Goal: Find specific page/section: Find specific page/section

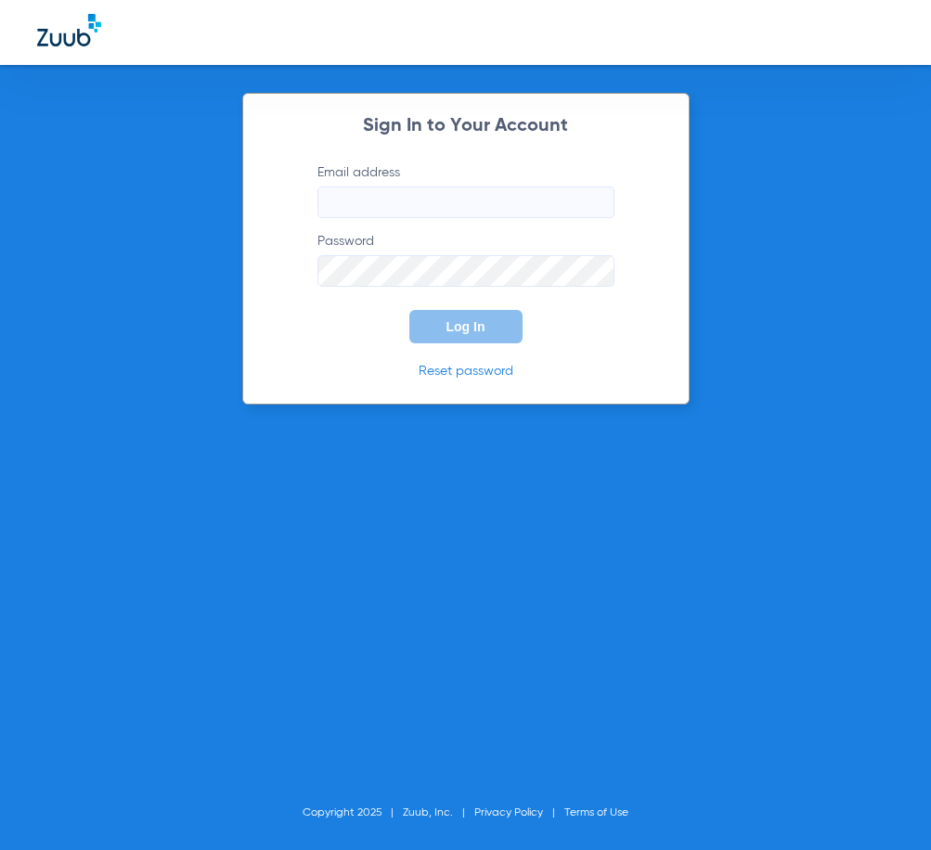
type input "[EMAIL_ADDRESS][DOMAIN_NAME]"
click at [455, 342] on button "Log In" at bounding box center [465, 326] width 113 height 33
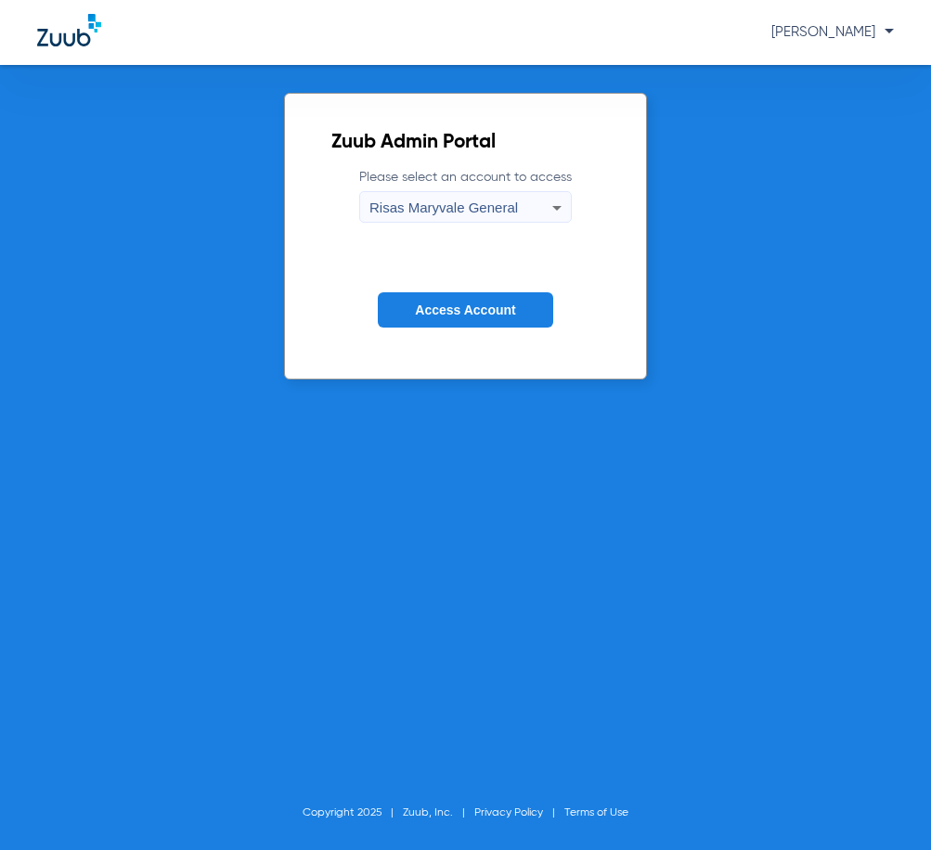
click at [496, 305] on span "Access Account" at bounding box center [465, 310] width 100 height 15
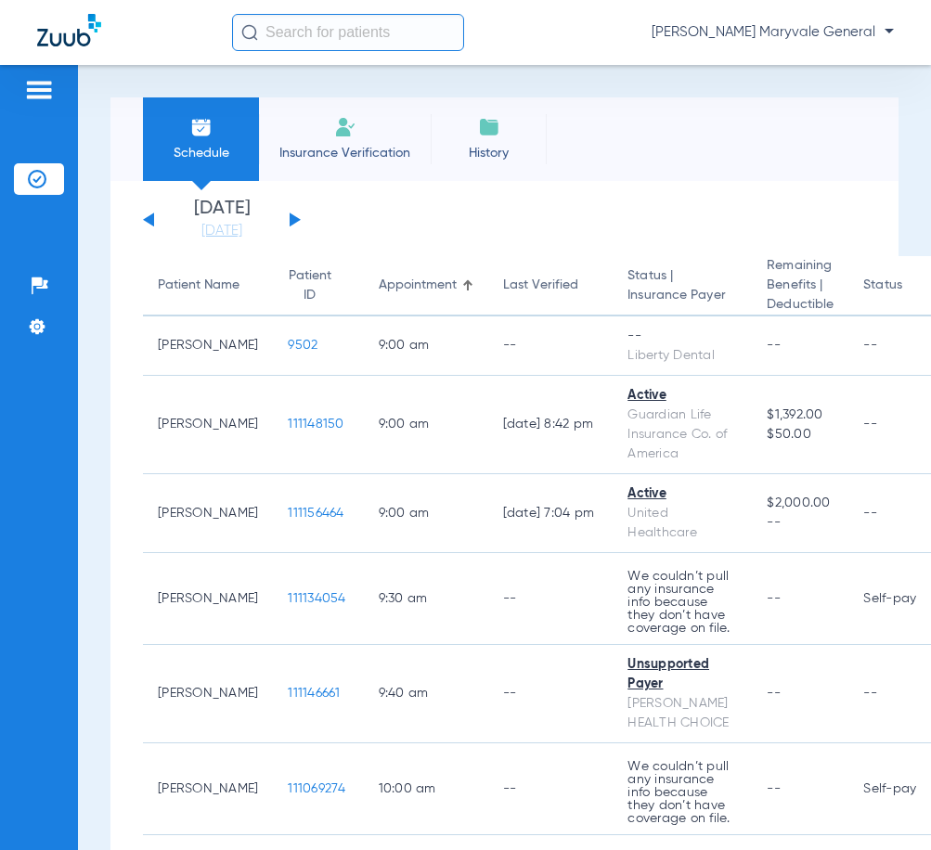
click at [385, 45] on input "text" at bounding box center [348, 32] width 232 height 37
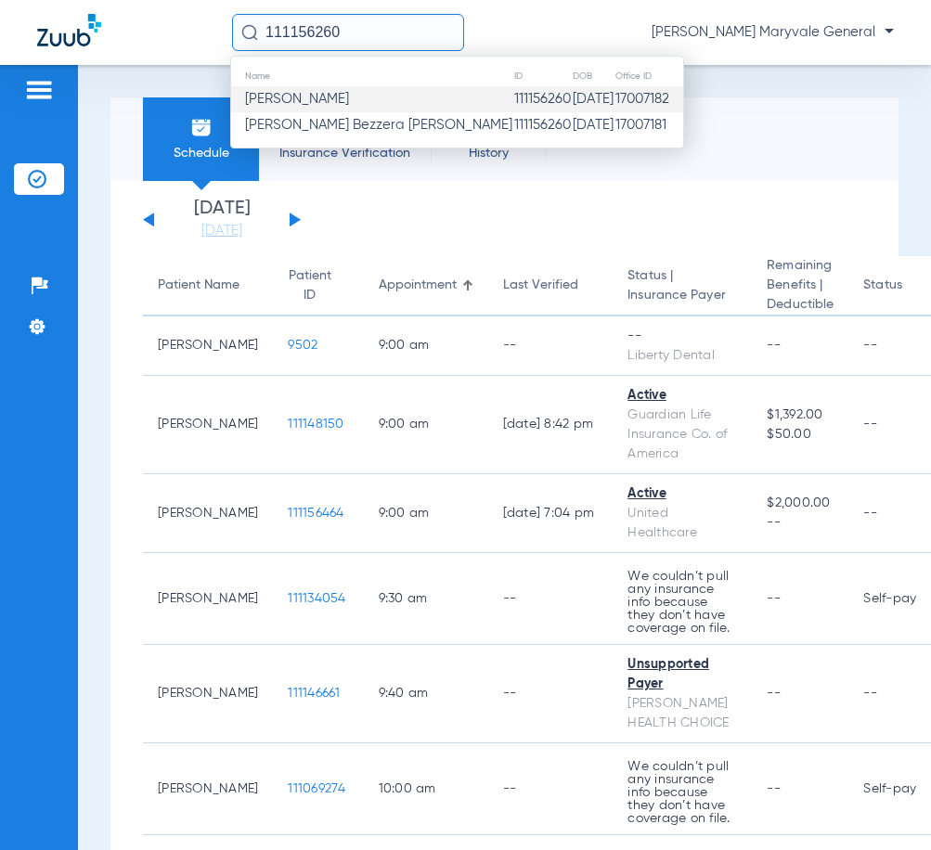
type input "111156260"
click at [349, 100] on span "[PERSON_NAME]" at bounding box center [297, 99] width 104 height 14
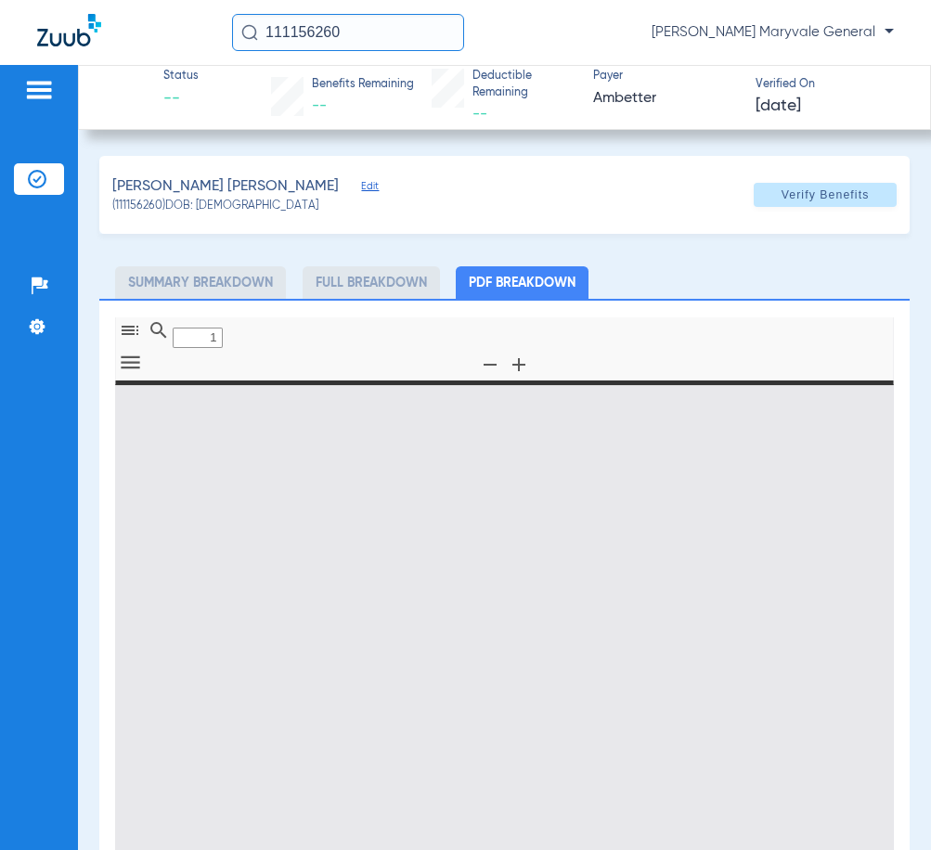
type input "0"
select select "page-width"
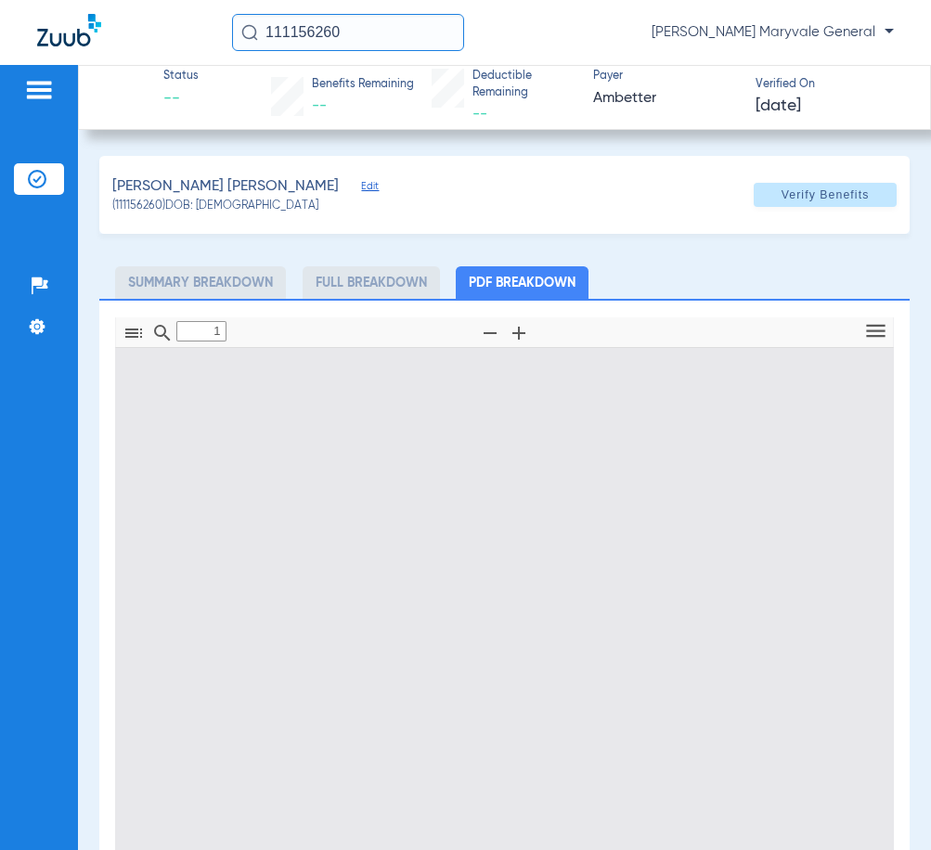
scroll to position [9, 0]
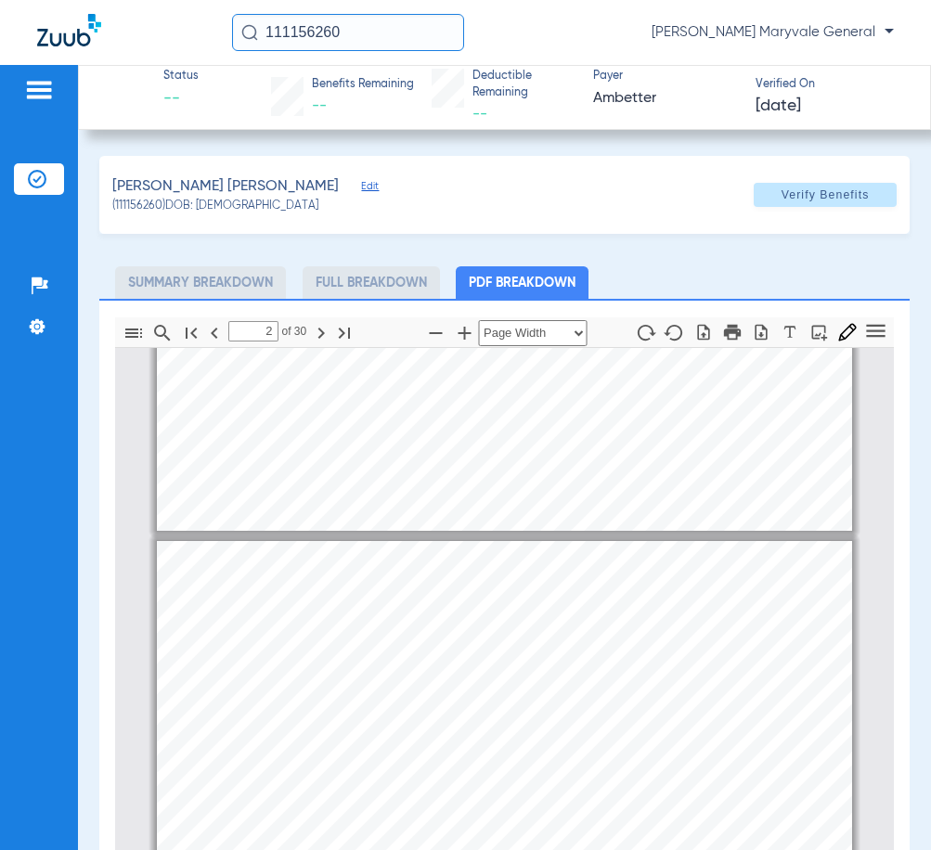
type input "1"
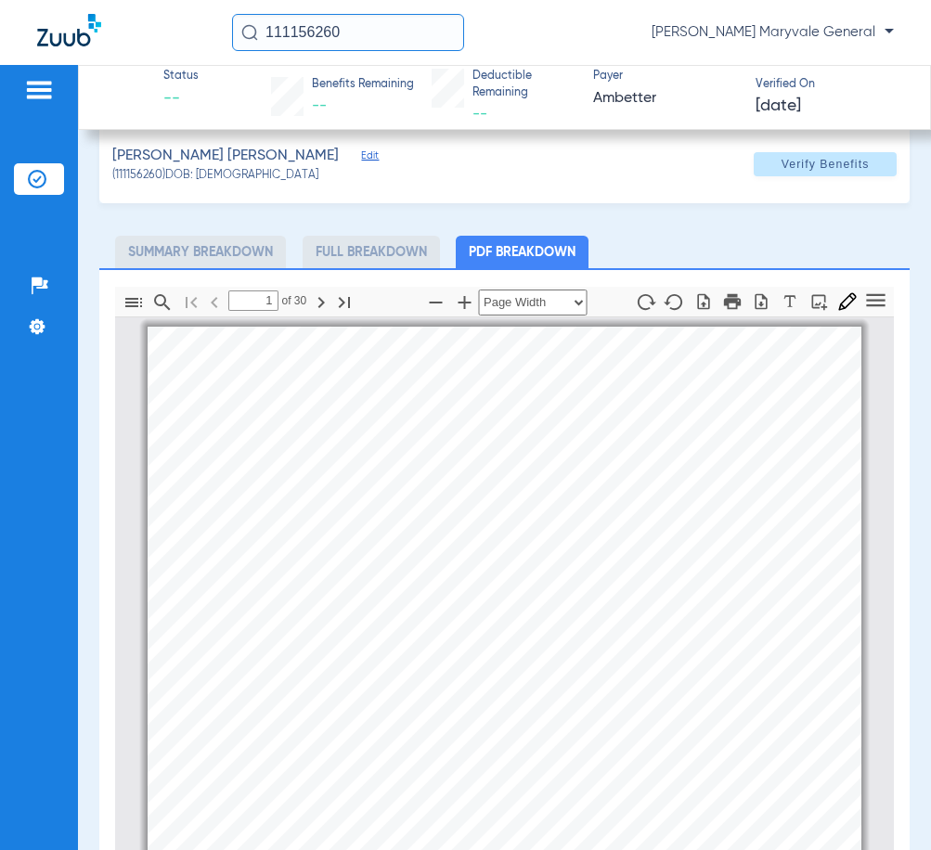
scroll to position [0, 0]
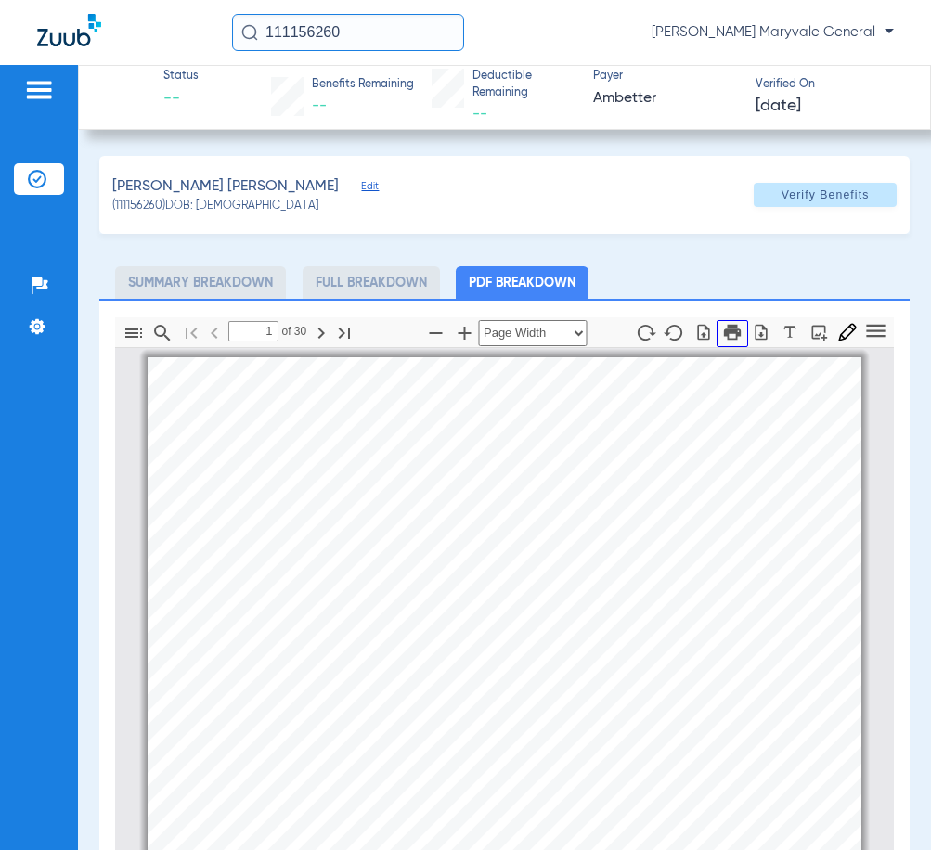
click at [723, 329] on icon "button" at bounding box center [731, 332] width 17 height 16
